Goal: Transaction & Acquisition: Purchase product/service

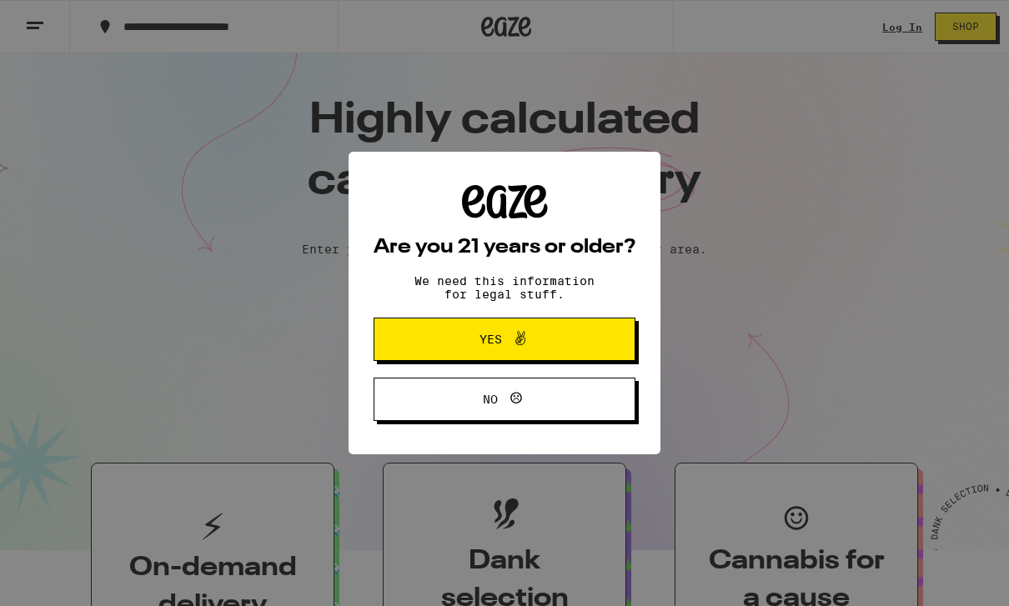
click at [574, 349] on button "Yes" at bounding box center [505, 339] width 262 height 43
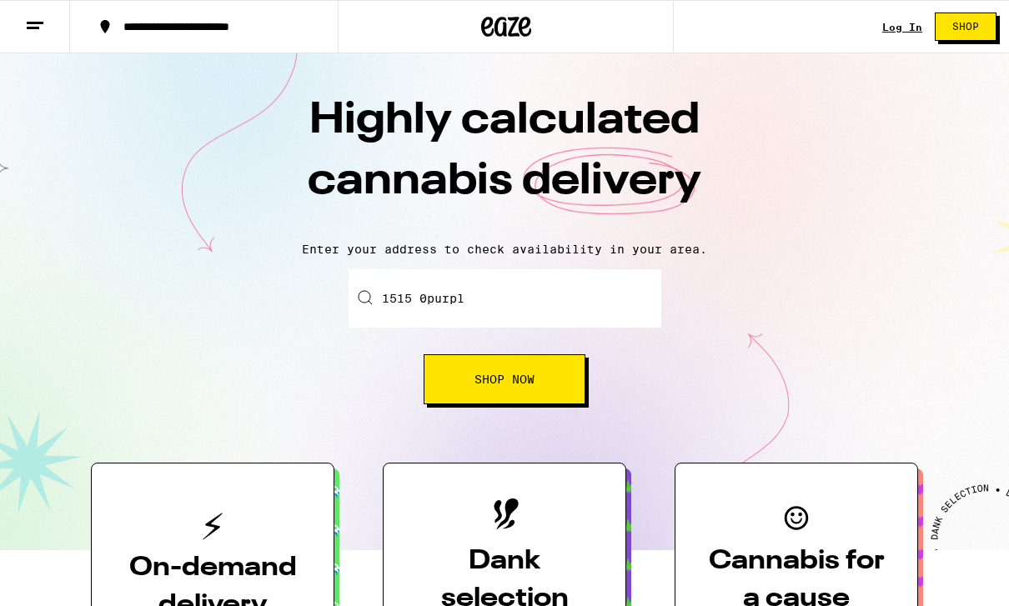
click at [553, 318] on input "1515 0purpl" at bounding box center [505, 298] width 313 height 58
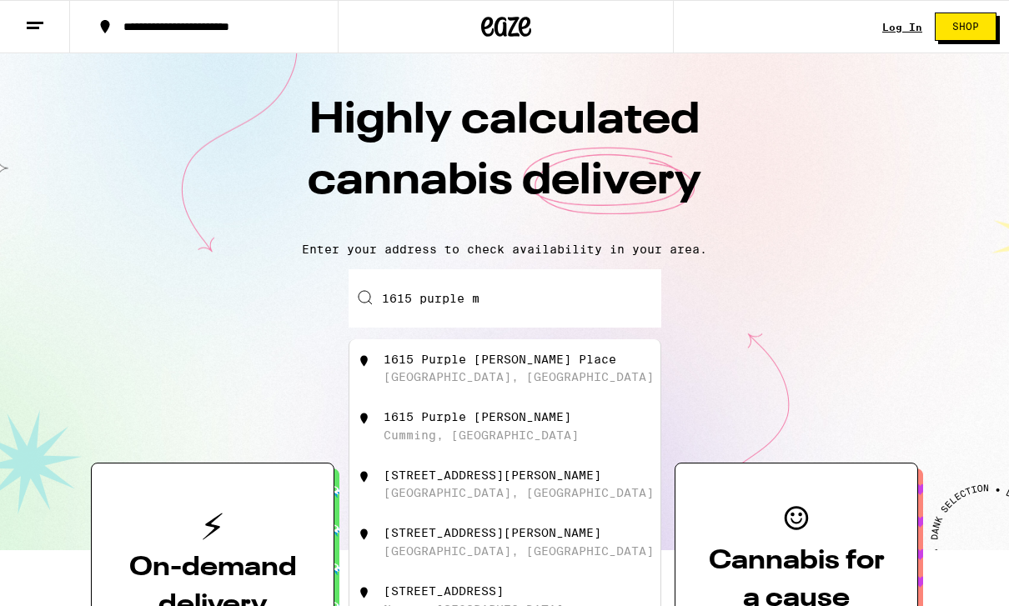
click at [445, 423] on div "1615 Purple [PERSON_NAME]" at bounding box center [478, 416] width 188 height 13
type input "1615 Purple [PERSON_NAME], [GEOGRAPHIC_DATA], [GEOGRAPHIC_DATA]"
